Goal: Use online tool/utility

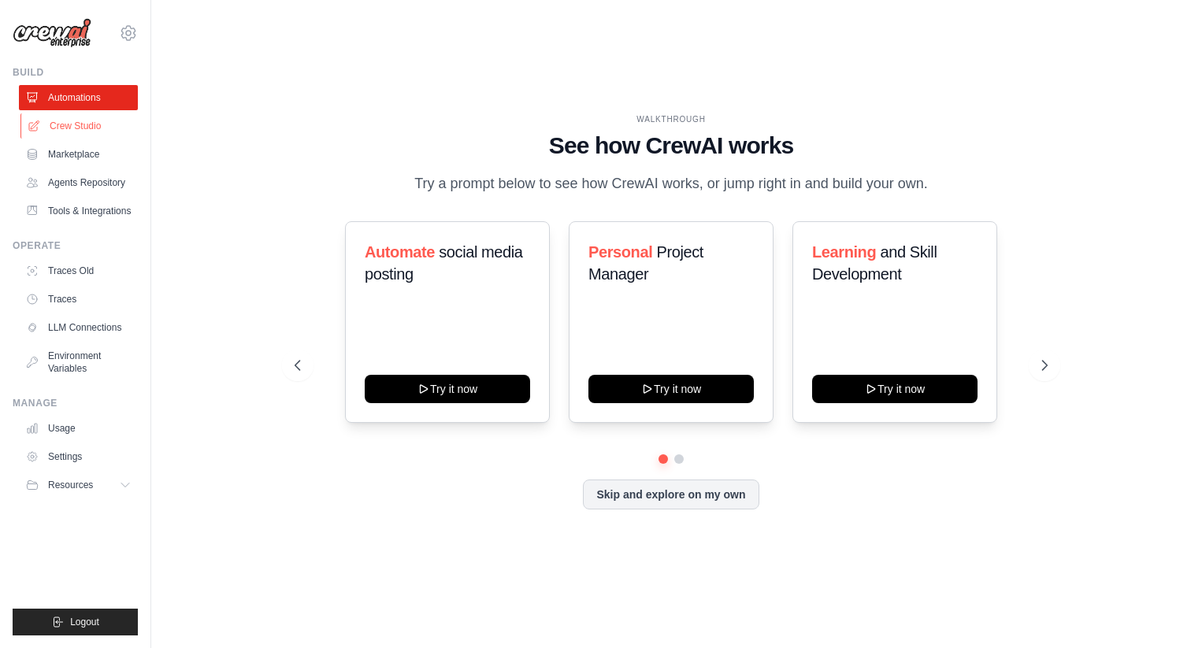
click at [57, 131] on link "Crew Studio" at bounding box center [79, 125] width 119 height 25
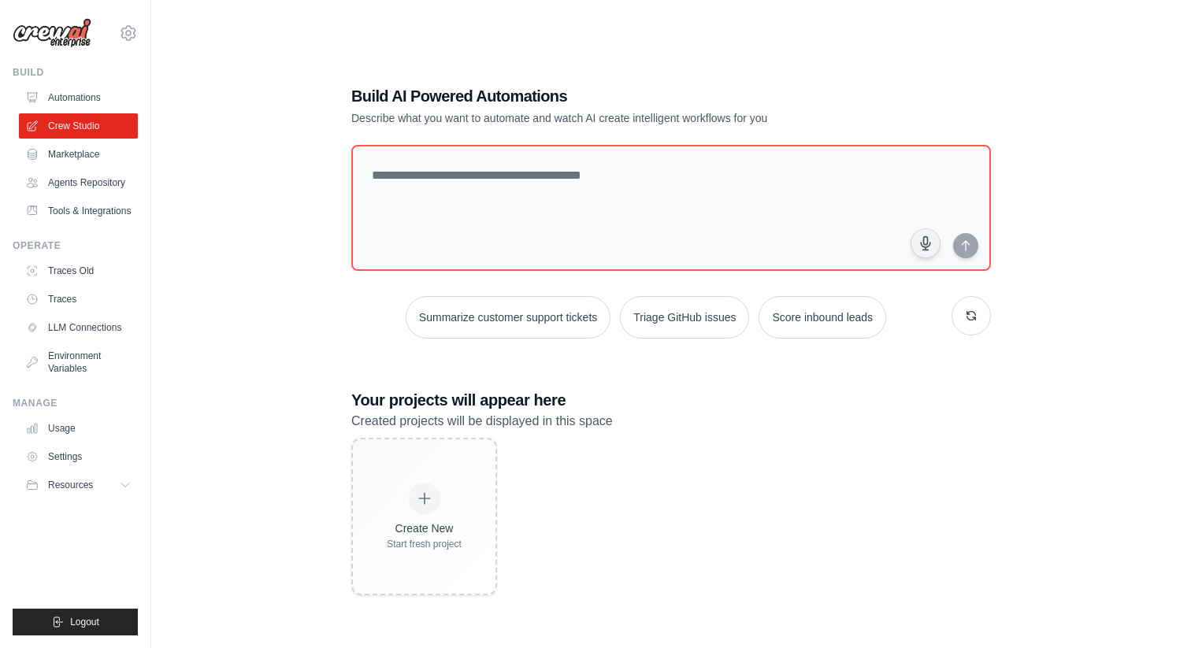
scroll to position [32, 0]
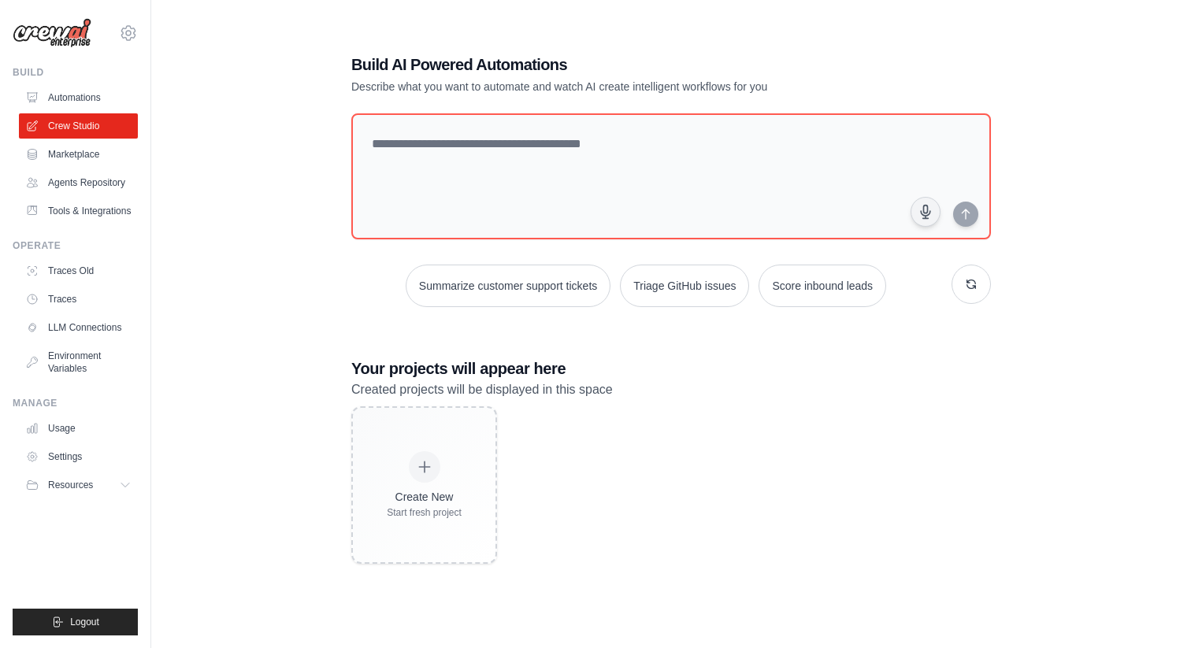
click at [67, 27] on img at bounding box center [52, 33] width 79 height 30
click at [68, 35] on img at bounding box center [52, 33] width 79 height 30
click at [72, 35] on img at bounding box center [52, 33] width 79 height 30
click at [126, 32] on icon at bounding box center [128, 33] width 5 height 5
click at [235, 455] on div "Build AI Powered Automations Describe what you want to automate and watch AI cr…" at bounding box center [670, 308] width 989 height 648
